Goal: Communication & Community: Answer question/provide support

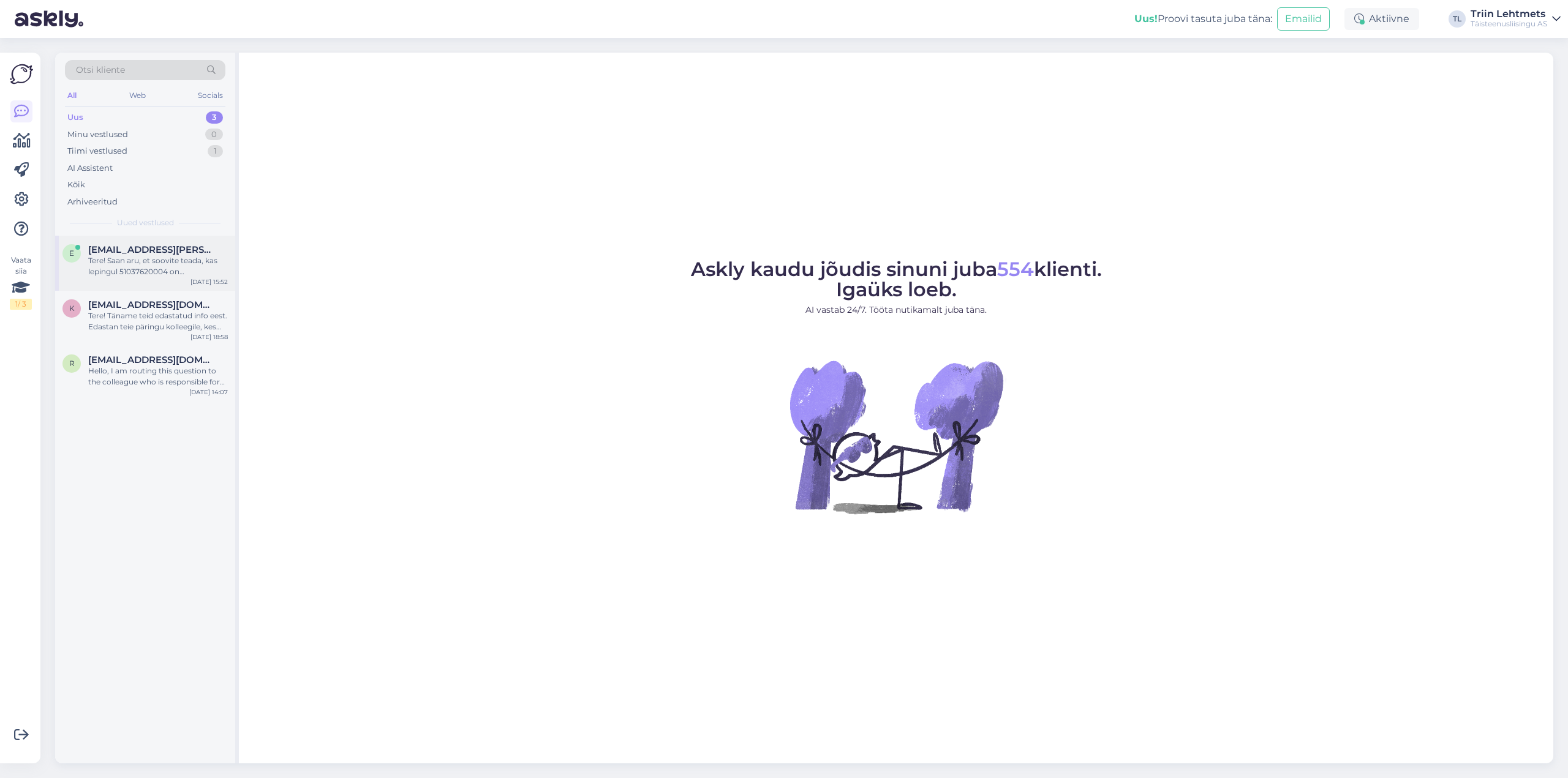
click at [132, 265] on div "Tere! Saan aru, et soovite teada, kas lepingul 51037620004 on seadmekindlustus …" at bounding box center [157, 266] width 140 height 22
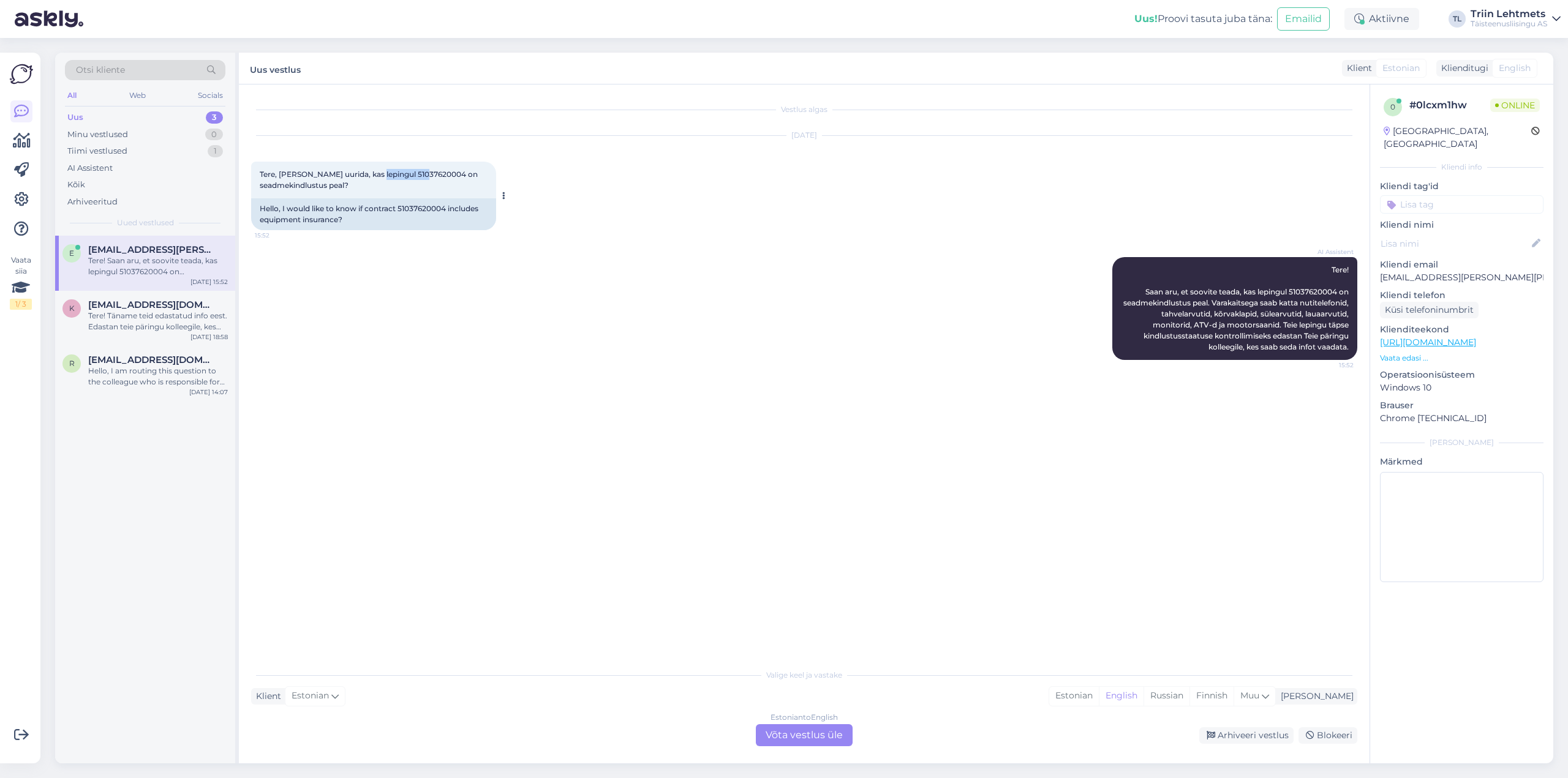
drag, startPoint x: 378, startPoint y: 174, endPoint x: 424, endPoint y: 177, distance: 46.1
click at [424, 177] on span "Tere, [PERSON_NAME] uurida, kas lepingul 51037620004 on seadmekindlustus peal?" at bounding box center [369, 180] width 220 height 20
click at [413, 176] on span "Tere, [PERSON_NAME] uurida, kas lepingul 51037620004 on seadmekindlustus peal?" at bounding box center [369, 180] width 220 height 20
drag, startPoint x: 382, startPoint y: 176, endPoint x: 430, endPoint y: 175, distance: 48.0
click at [430, 175] on span "Tere, [PERSON_NAME] uurida, kas lepingul 51037620004 on seadmekindlustus peal?" at bounding box center [369, 180] width 220 height 20
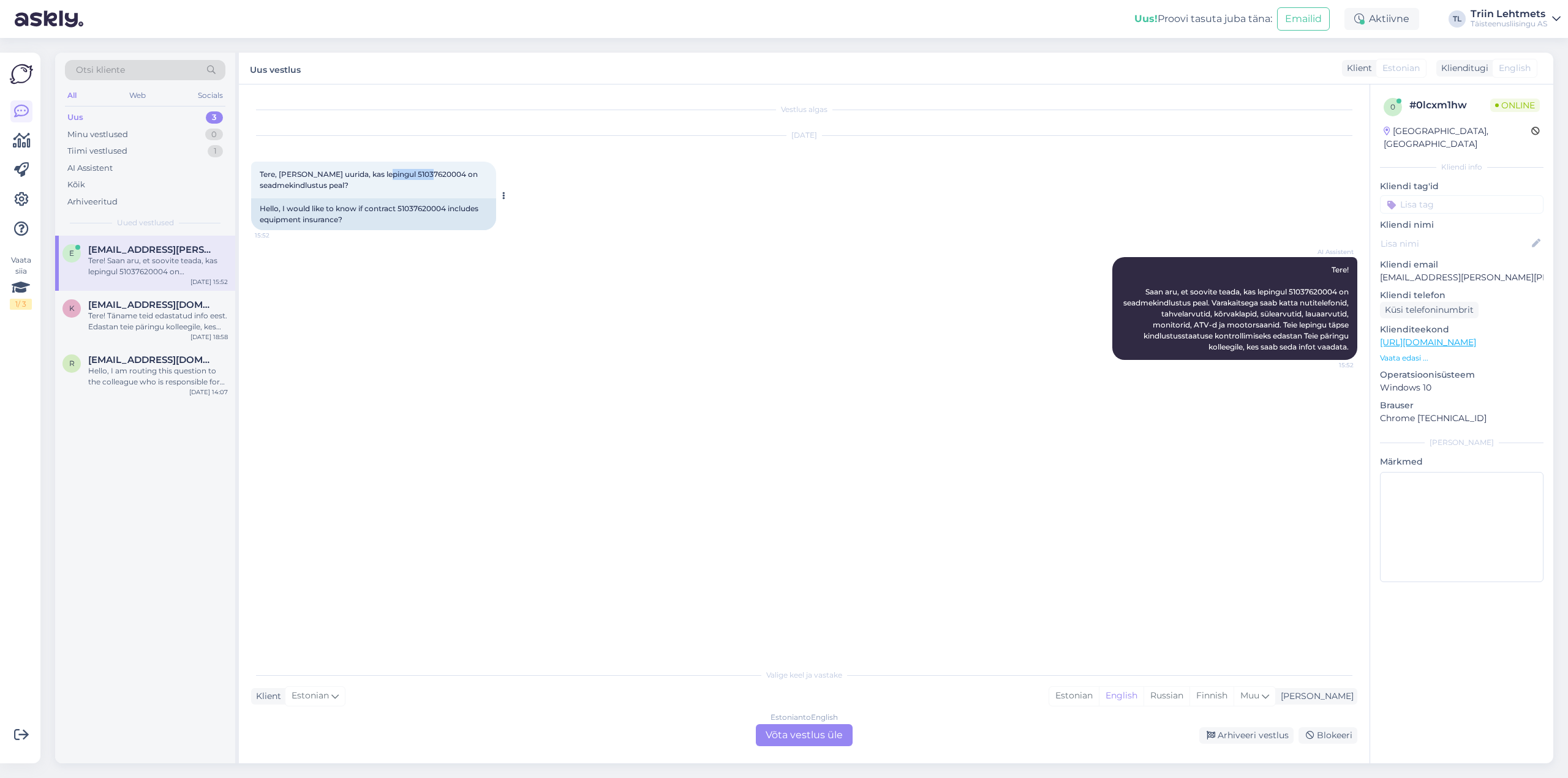
copy span "51037620004"
click at [825, 745] on div "Estonian to English Võta vestlus üle" at bounding box center [804, 735] width 97 height 22
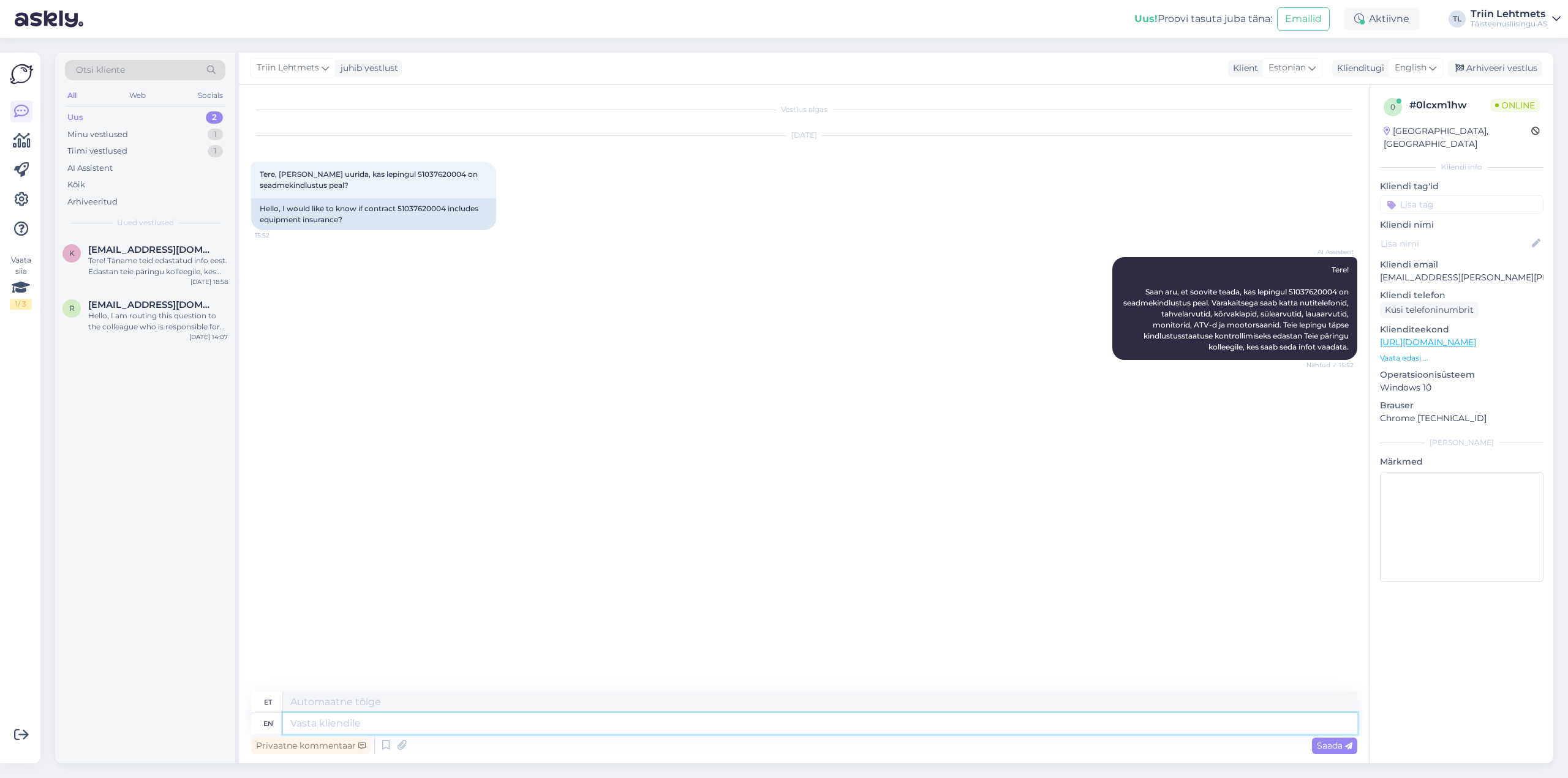
click at [466, 727] on textarea at bounding box center [820, 723] width 1074 height 20
click at [1403, 70] on span "English" at bounding box center [1411, 68] width 32 height 13
type input "es"
click at [1390, 144] on link "Estonian" at bounding box center [1388, 142] width 135 height 20
click at [395, 731] on textarea at bounding box center [804, 721] width 1106 height 26
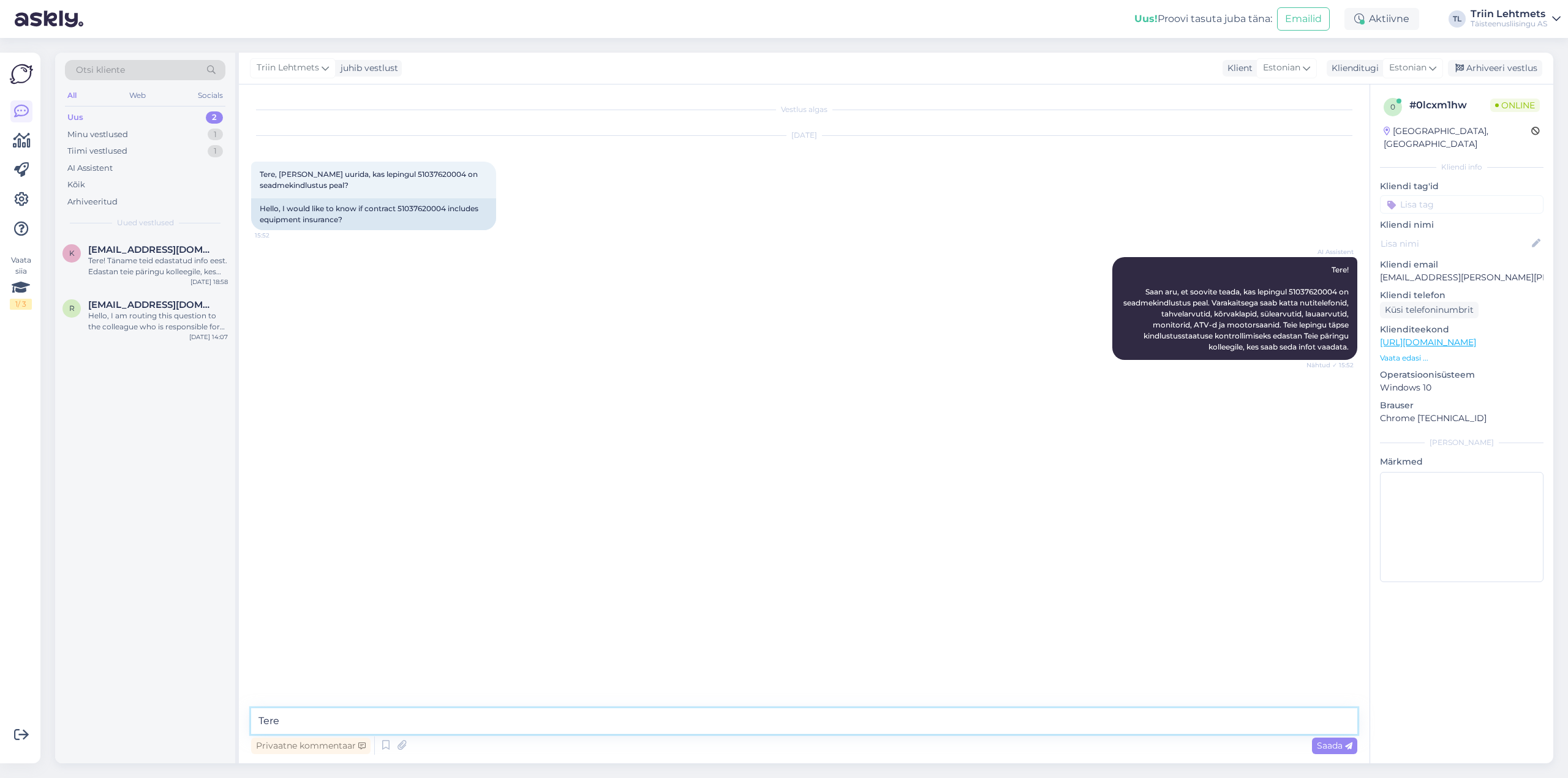
type textarea "Tere."
drag, startPoint x: 380, startPoint y: 172, endPoint x: 428, endPoint y: 180, distance: 48.7
click at [428, 180] on div "Tere, Soovin uurida, kas lepingul 51037620004 on seadmekindlustus peal? 15:52" at bounding box center [374, 180] width 245 height 36
copy span "51037620004"
click at [375, 721] on textarea at bounding box center [804, 721] width 1106 height 26
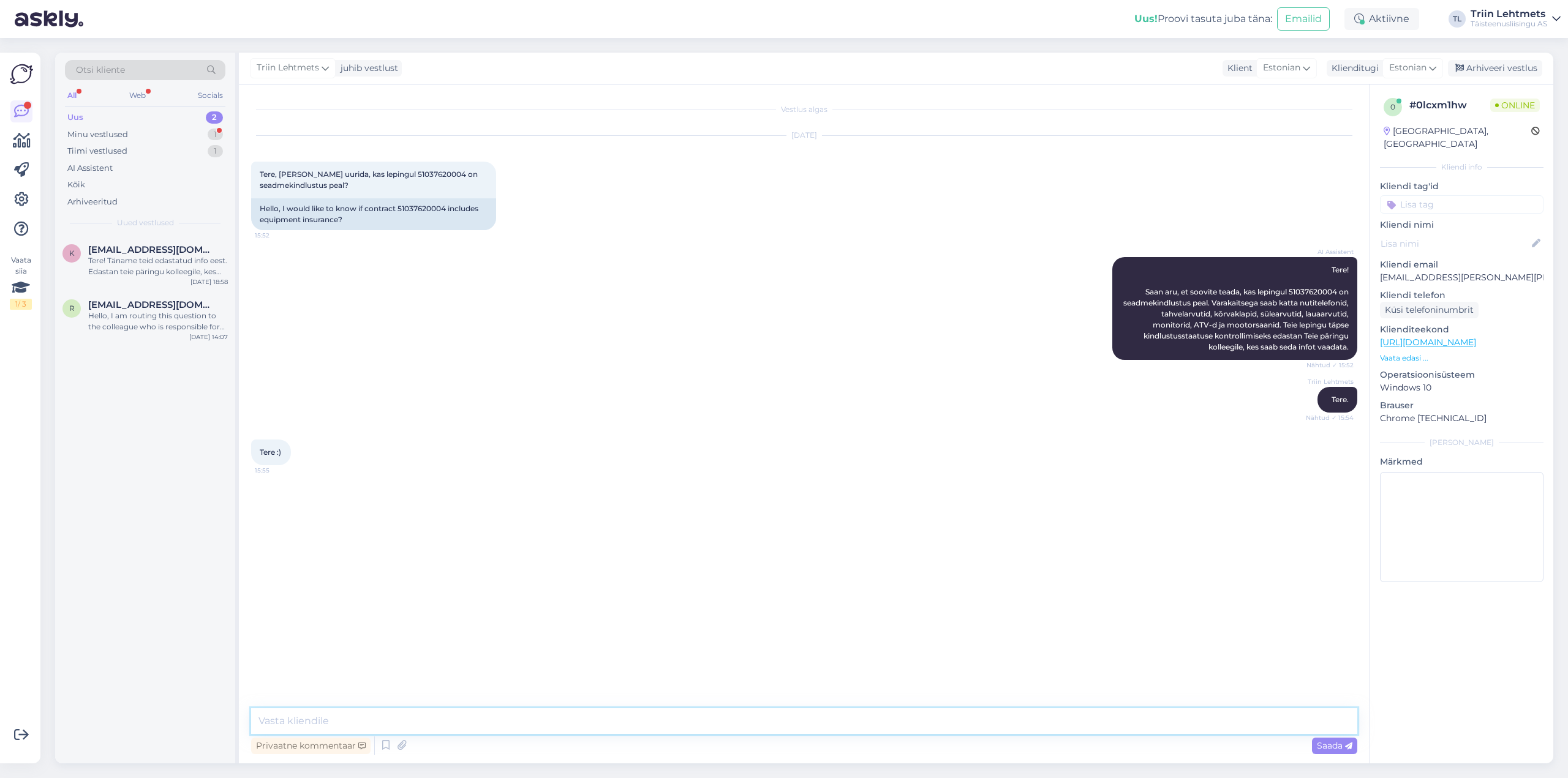
click at [390, 724] on textarea at bounding box center [804, 721] width 1106 height 26
click at [389, 728] on textarea at bounding box center [804, 721] width 1106 height 26
type textarea "See leping on eile vormistatud jah"
click at [357, 732] on textarea at bounding box center [804, 721] width 1106 height 26
click at [867, 721] on textarea at bounding box center [804, 721] width 1106 height 26
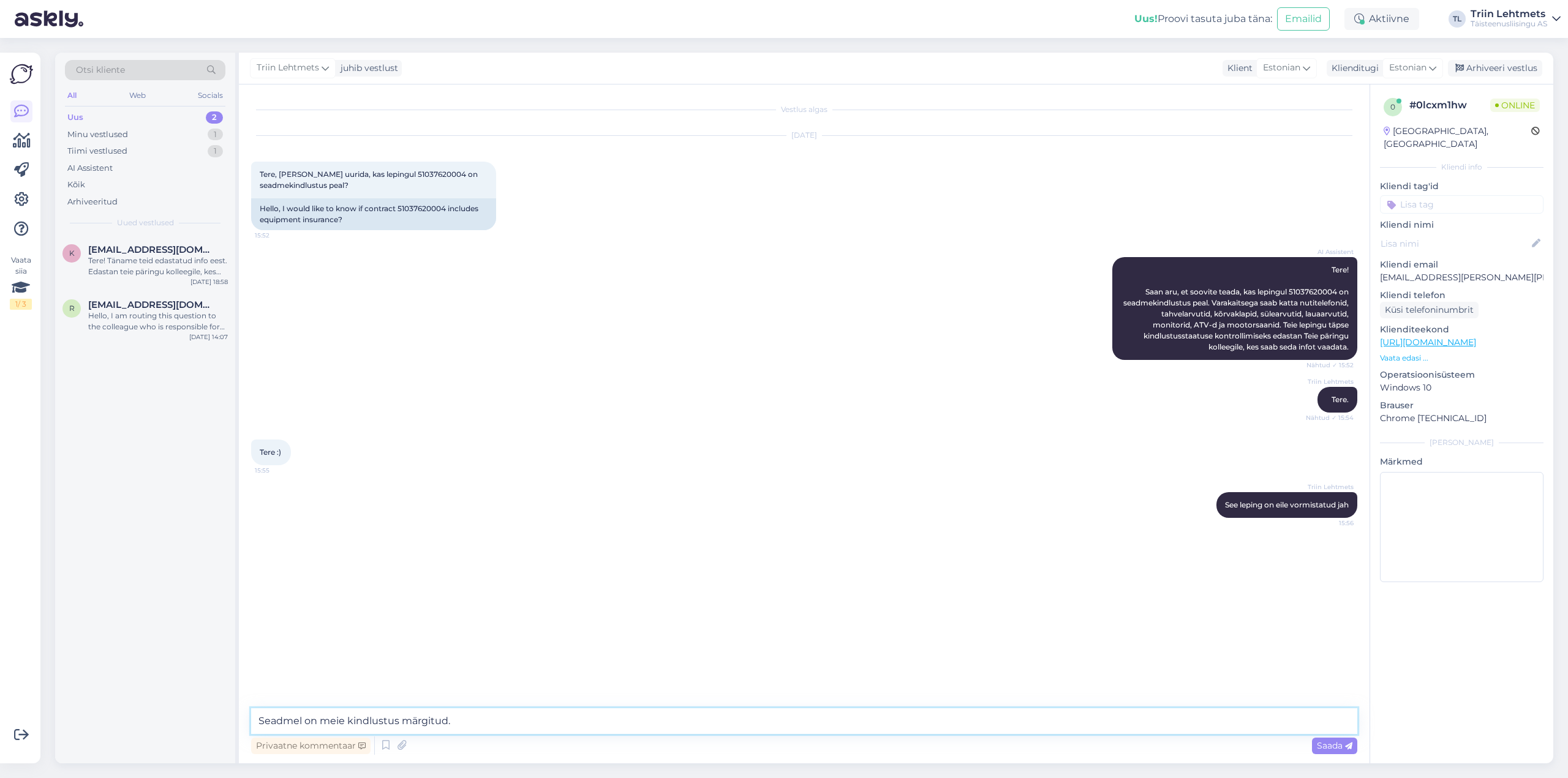
type textarea "Seadmel on meie kindlustus märgitud."
click at [850, 727] on textarea at bounding box center [804, 721] width 1106 height 26
type textarea "Kindlustus kehtib 24 kuud."
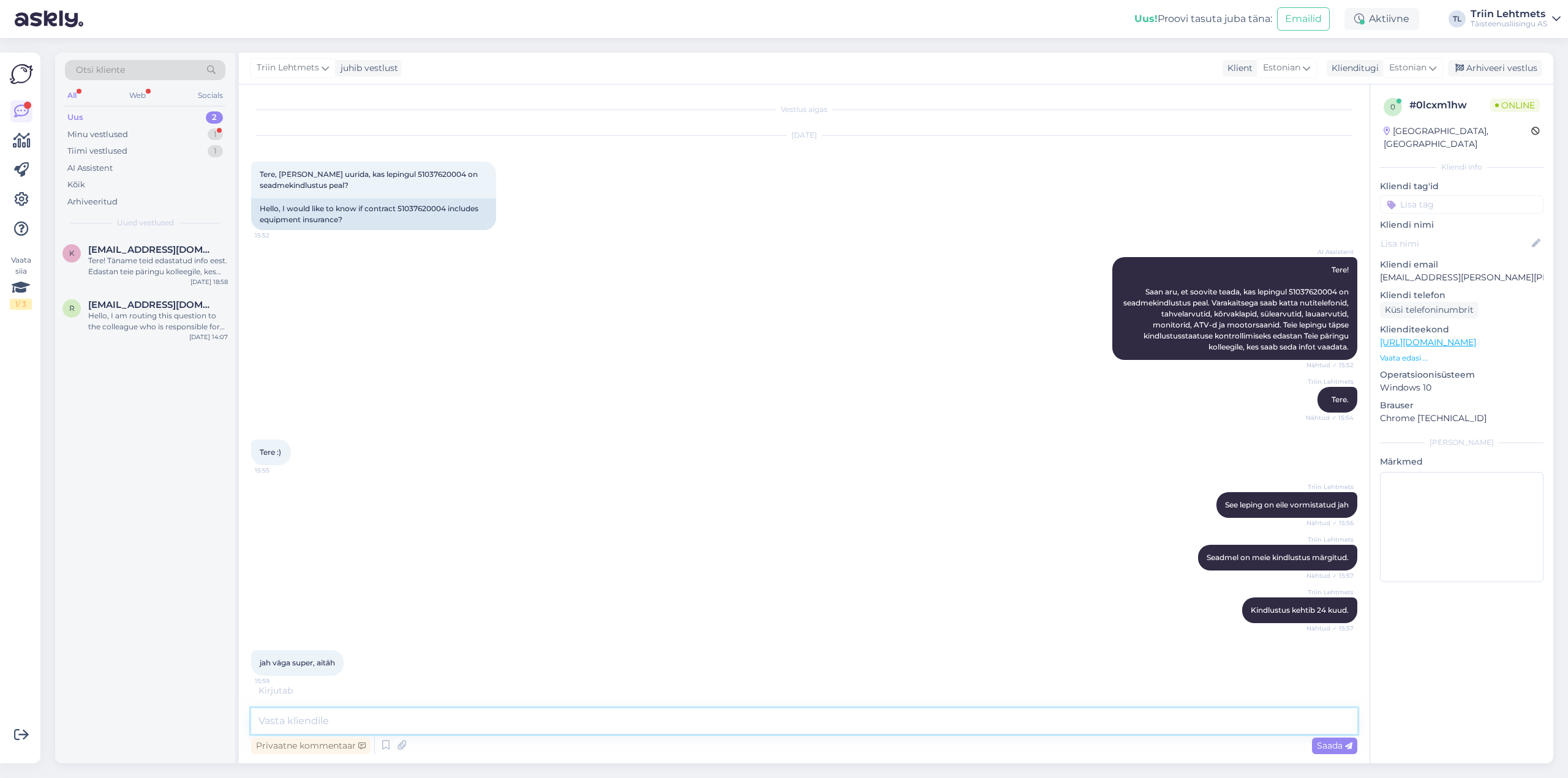
scroll to position [5, 0]
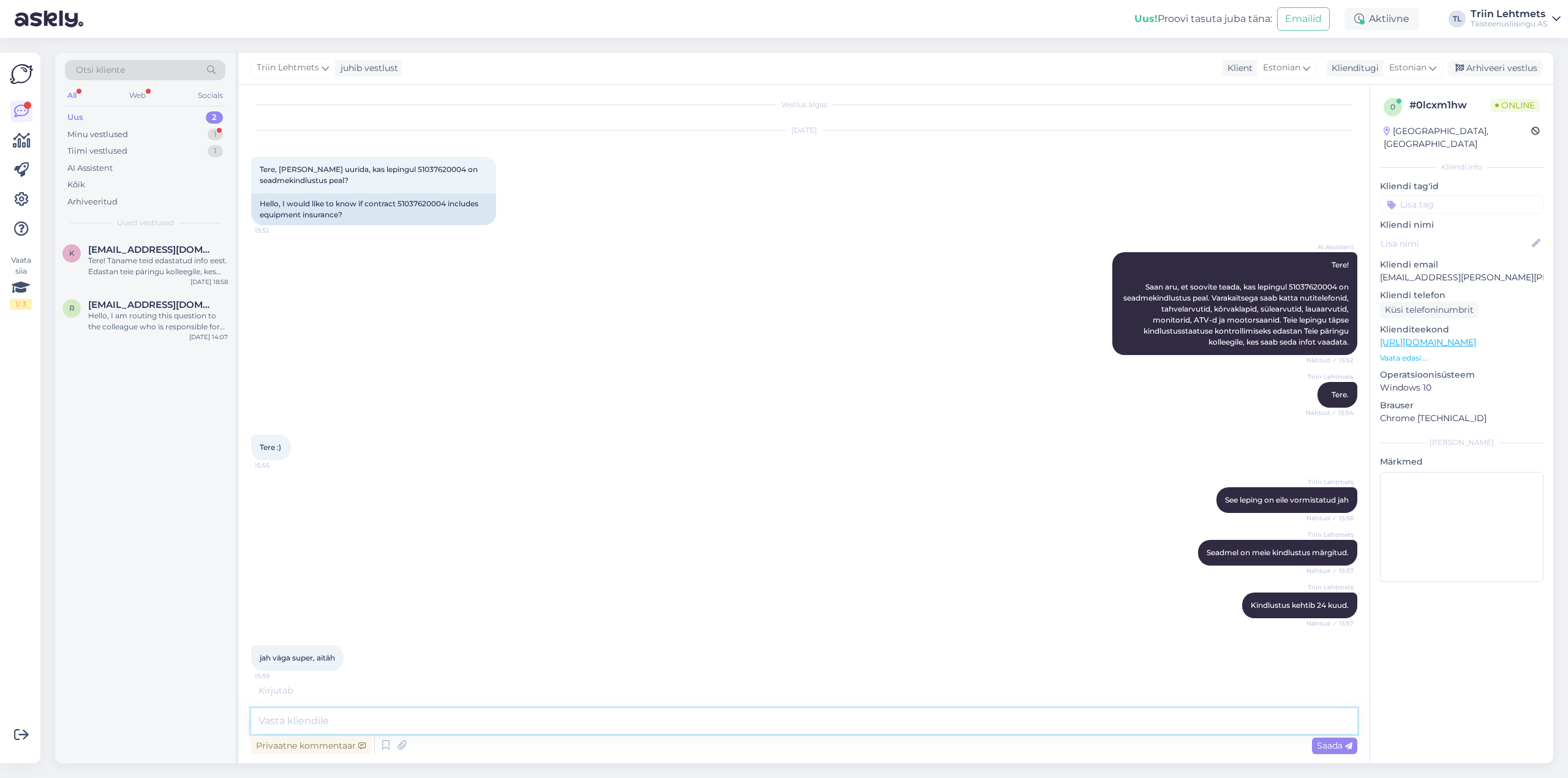
click at [372, 711] on textarea at bounding box center [804, 721] width 1106 height 26
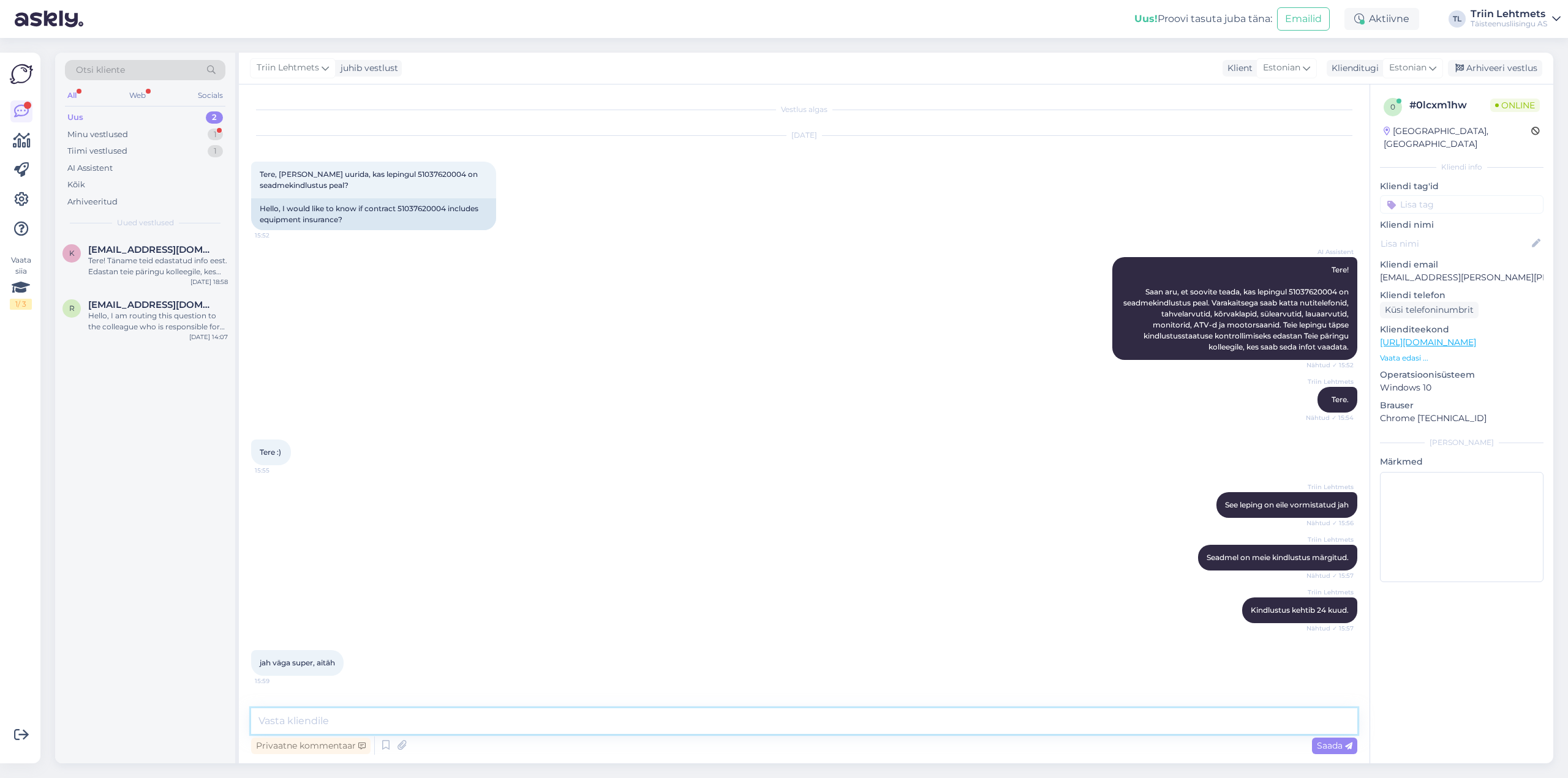
scroll to position [0, 0]
type textarea "Kõike head! Ilusat nädalavahetust!"
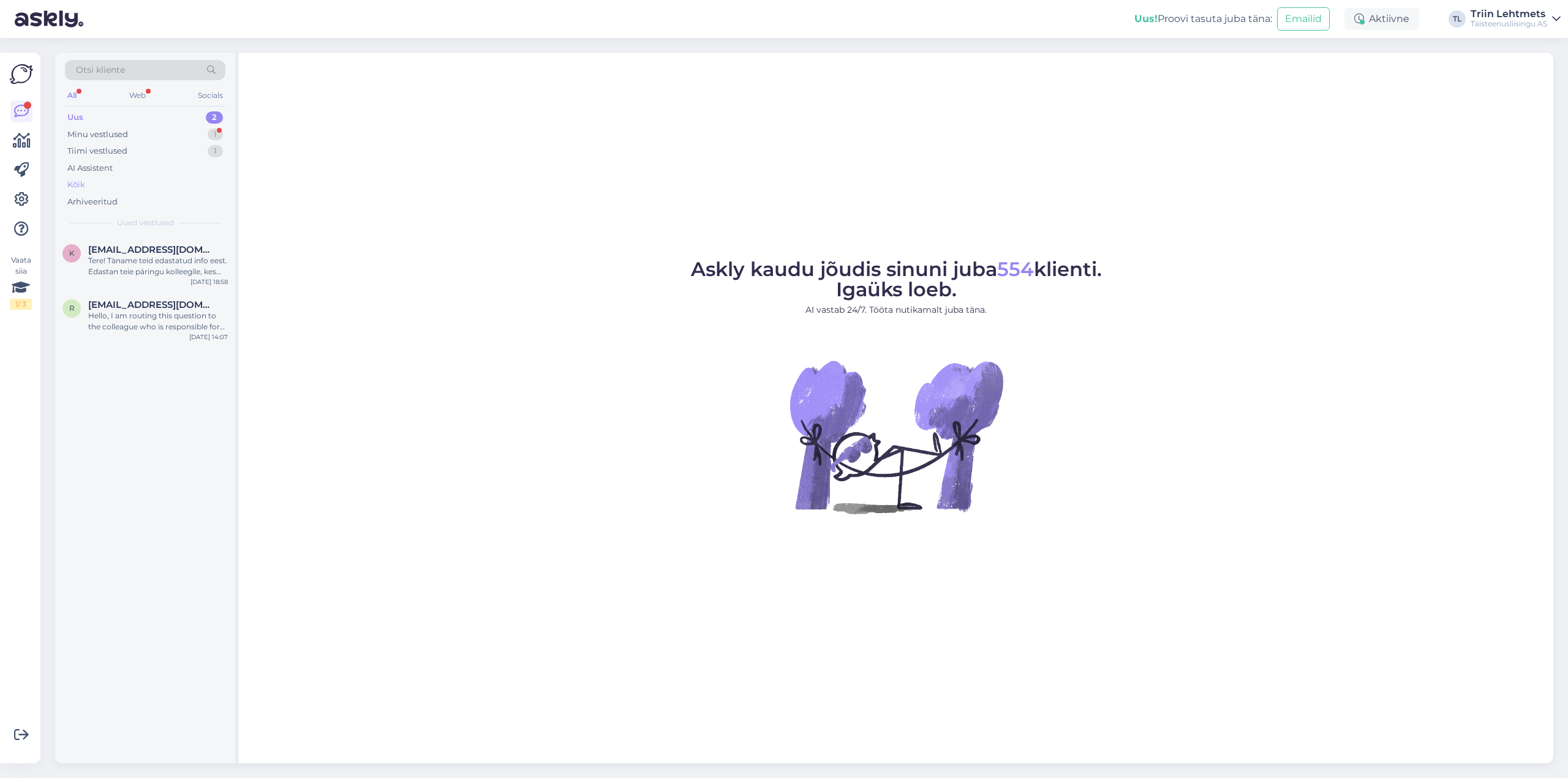
click at [77, 181] on div "Kõik" at bounding box center [76, 185] width 18 height 12
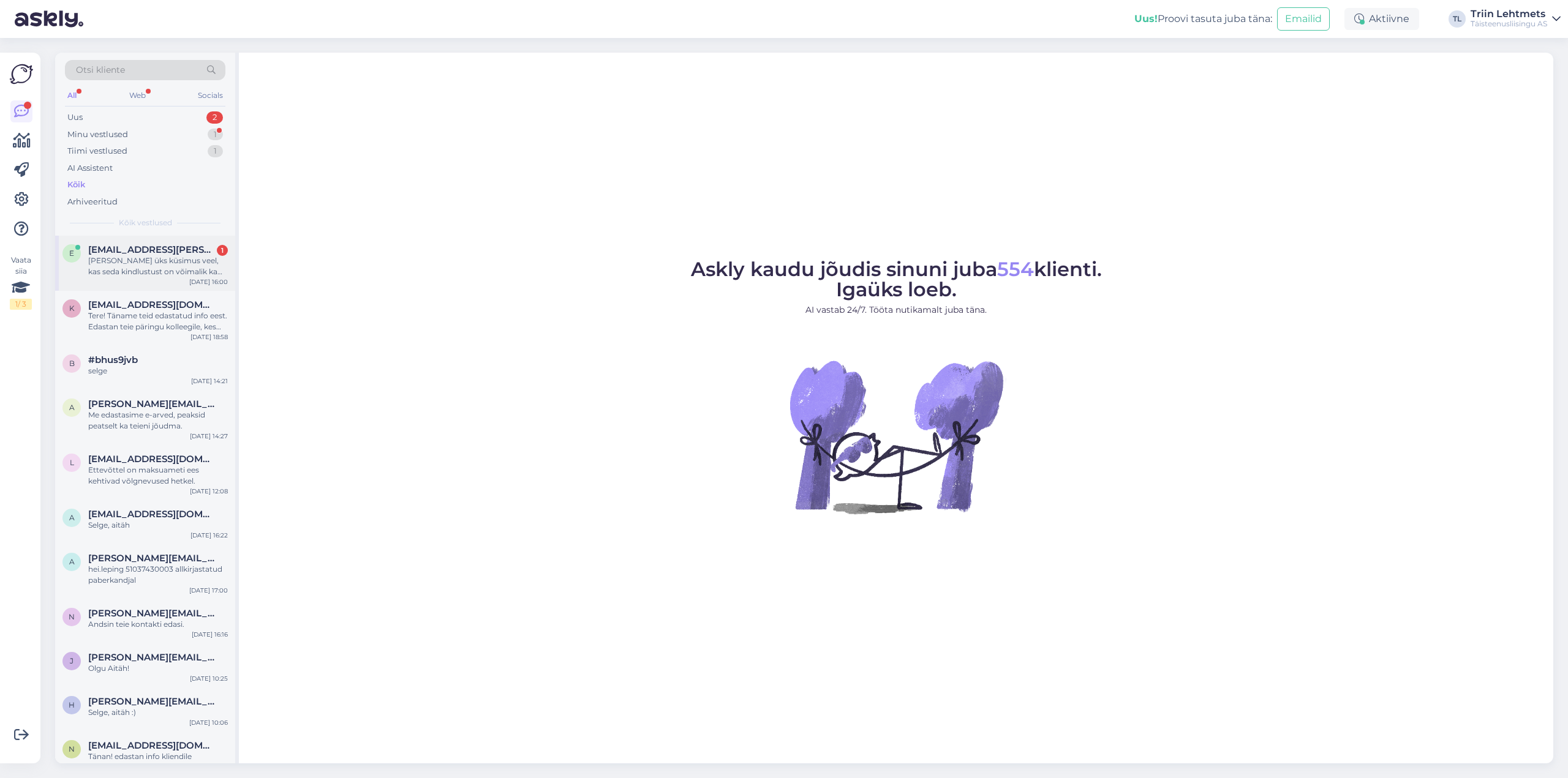
click at [104, 253] on span "[EMAIL_ADDRESS][PERSON_NAME][PERSON_NAME][DOMAIN_NAME]" at bounding box center [151, 250] width 127 height 11
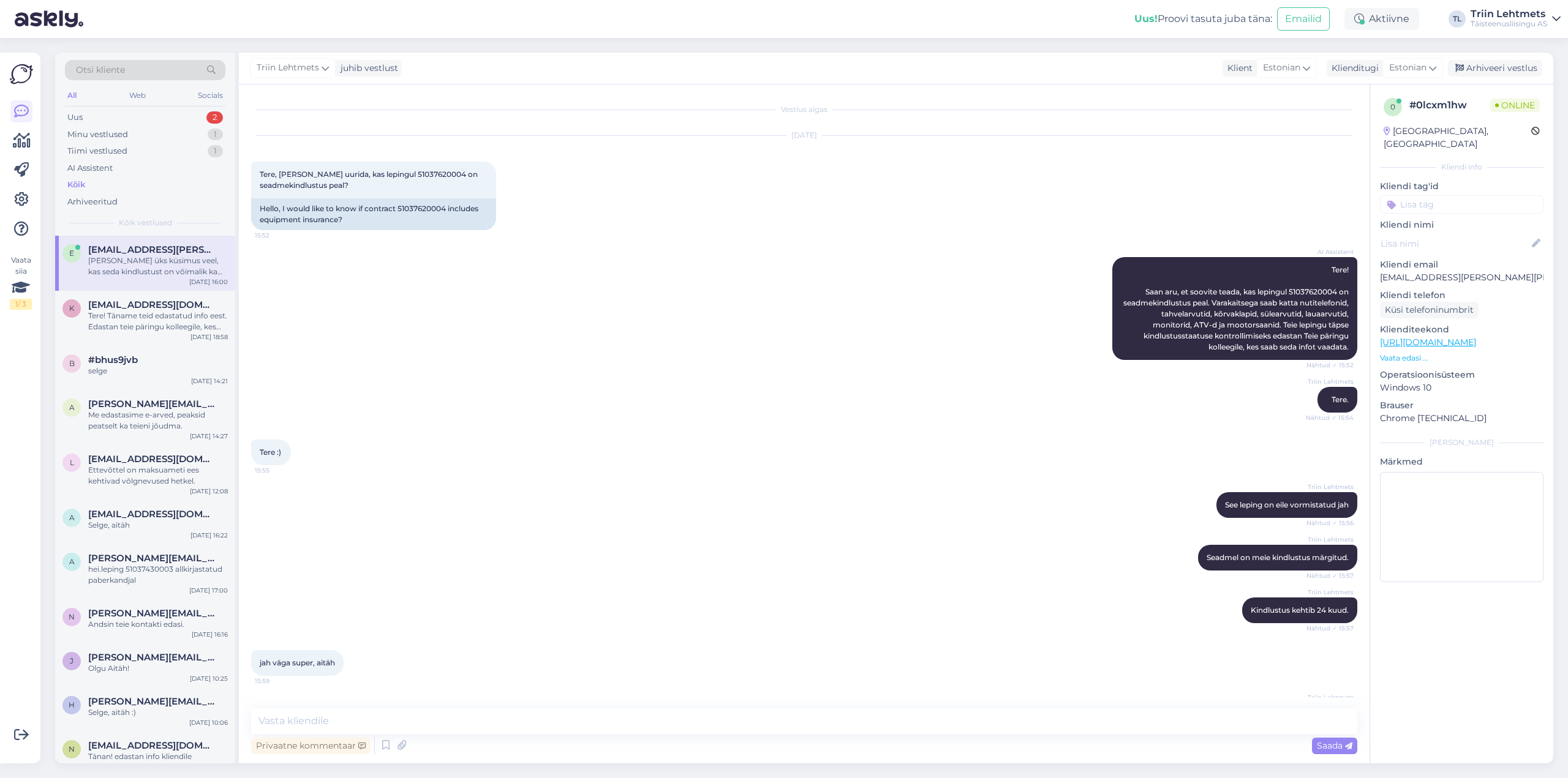
scroll to position [119, 0]
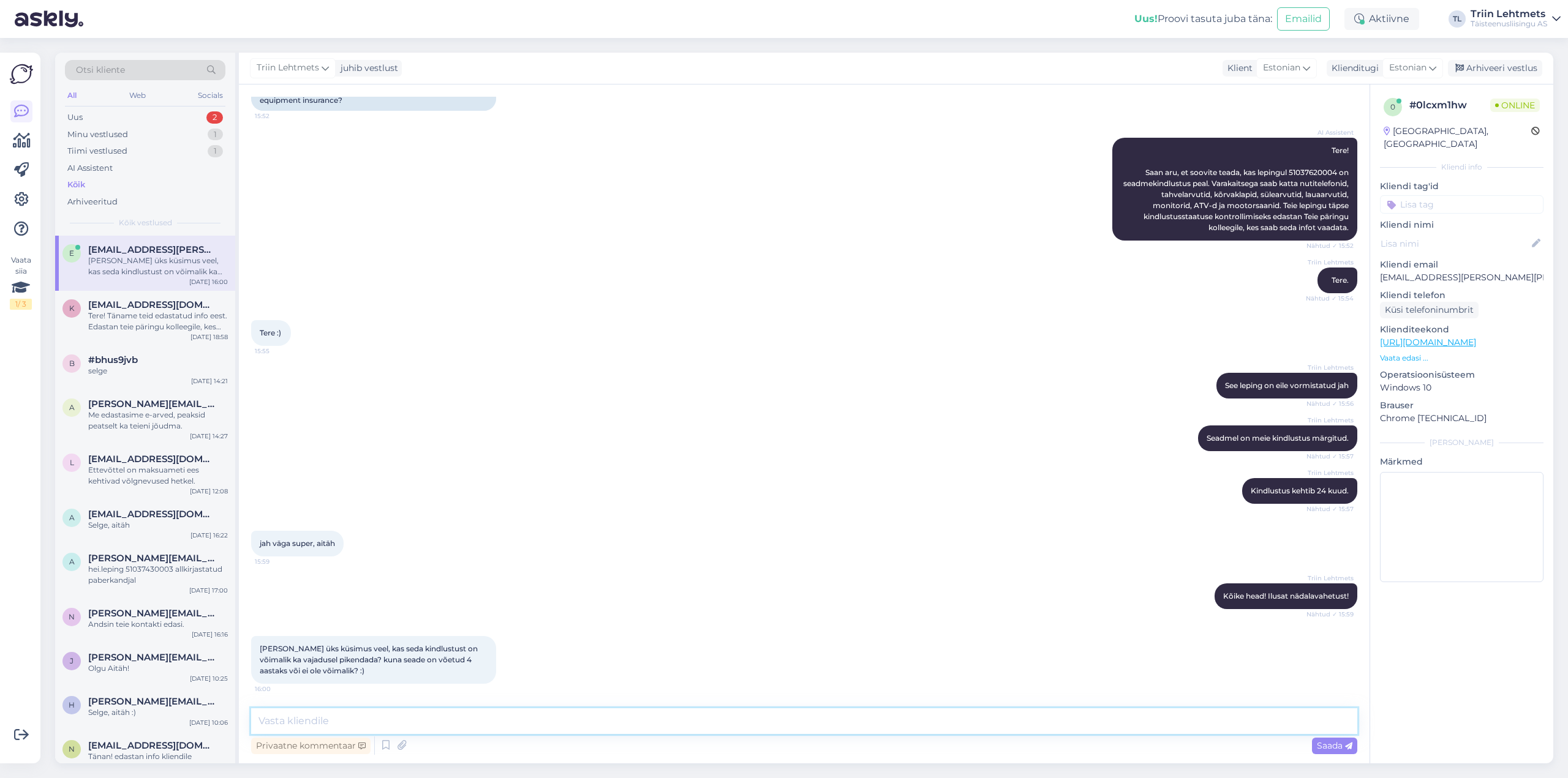
click at [405, 713] on textarea at bounding box center [804, 721] width 1106 height 26
type textarea "Kindlustus on jah 24 kuuks ainult."
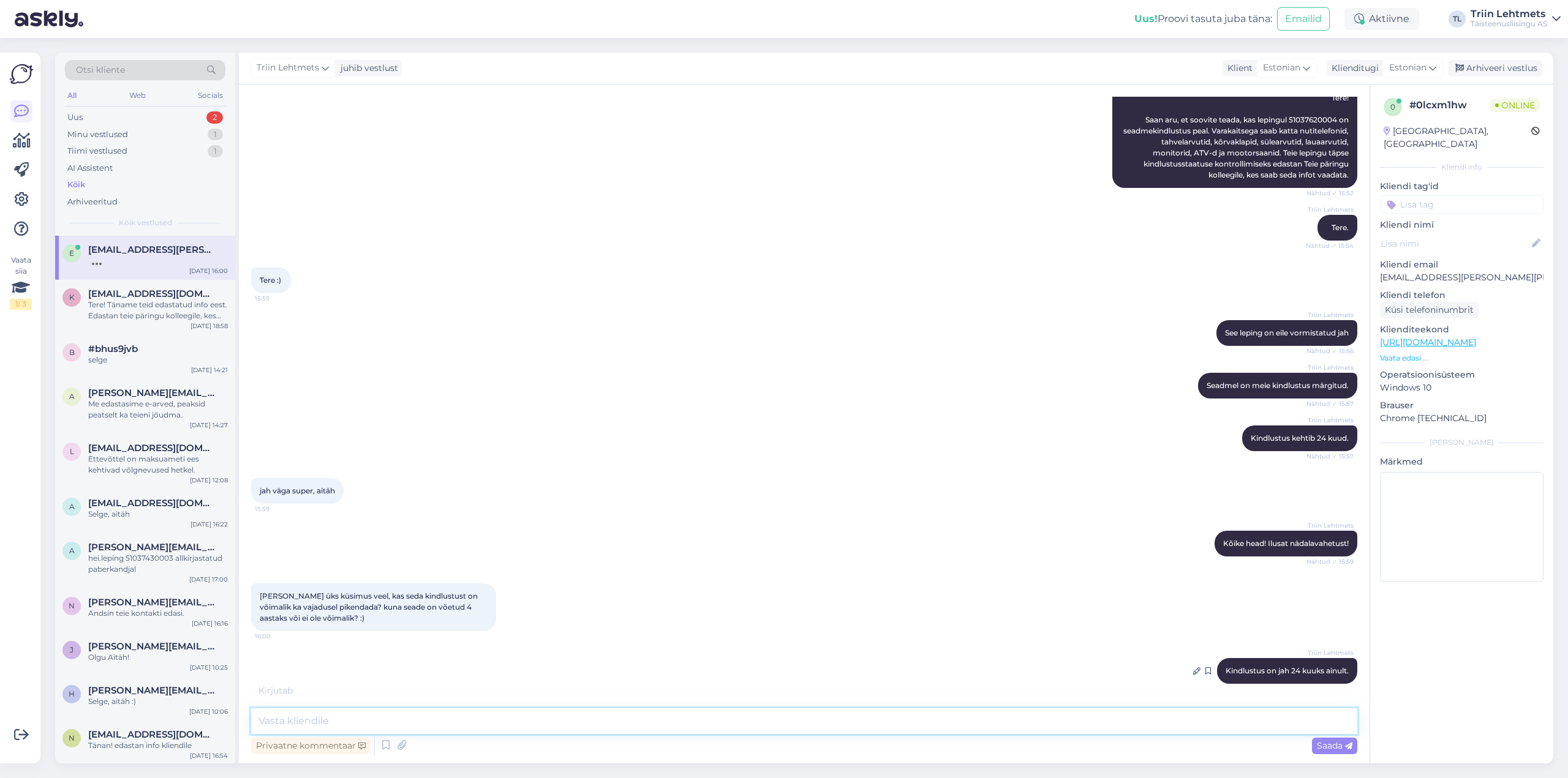
scroll to position [225, 0]
